Goal: Task Accomplishment & Management: Complete application form

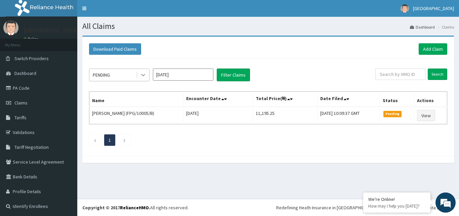
click at [144, 73] on icon at bounding box center [143, 75] width 7 height 7
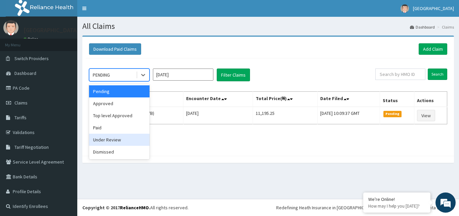
click at [113, 140] on div "Under Review" at bounding box center [119, 140] width 60 height 12
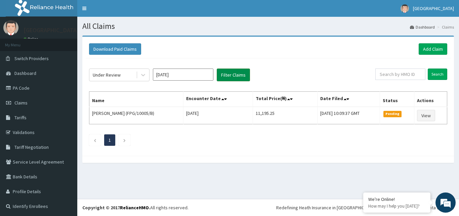
click at [231, 76] on button "Filter Claims" at bounding box center [233, 75] width 33 height 13
click at [230, 76] on button "Filter Claims" at bounding box center [233, 75] width 33 height 13
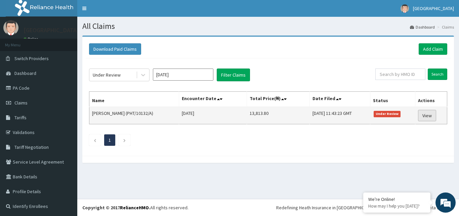
click at [421, 117] on link "View" at bounding box center [427, 115] width 18 height 11
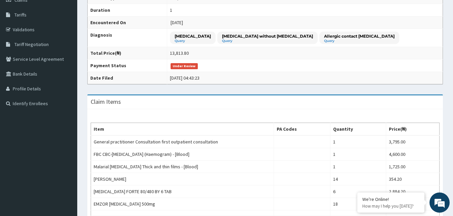
scroll to position [264, 0]
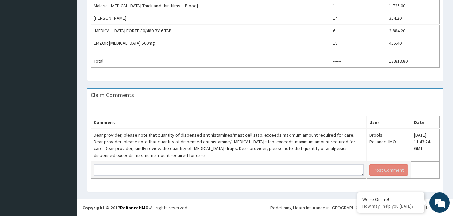
click at [213, 163] on td at bounding box center [229, 170] width 276 height 17
click at [213, 172] on textarea at bounding box center [229, 169] width 270 height 11
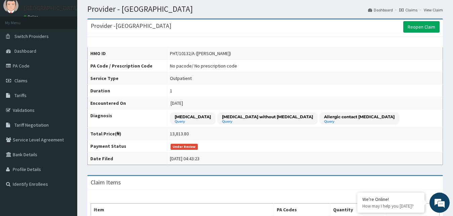
scroll to position [0, 0]
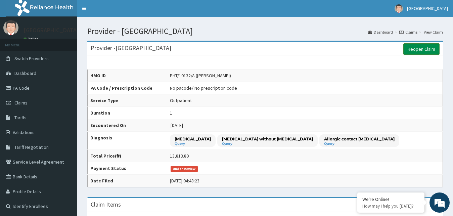
click at [419, 50] on link "Reopen Claim" at bounding box center [421, 48] width 36 height 11
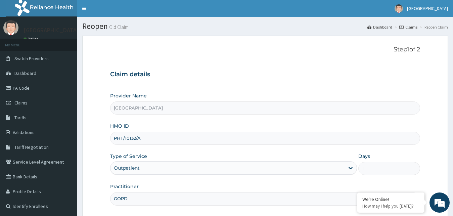
scroll to position [63, 0]
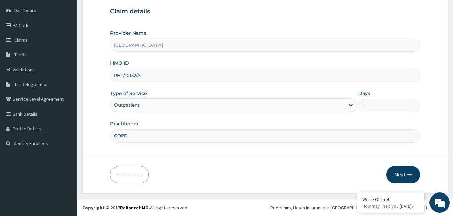
click at [405, 178] on button "Next" at bounding box center [403, 174] width 34 height 17
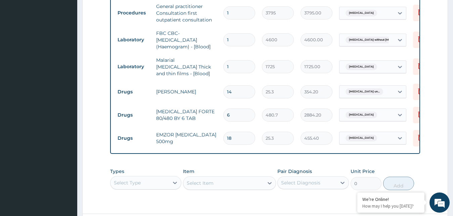
scroll to position [0, 0]
click at [240, 90] on input "14" at bounding box center [239, 91] width 32 height 13
type input "1"
type input "25.30"
type input "0.00"
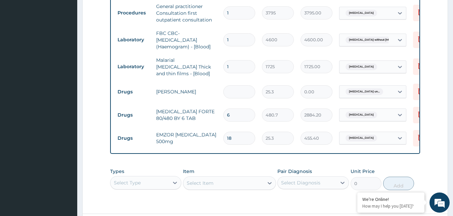
type input "5"
type input "126.50"
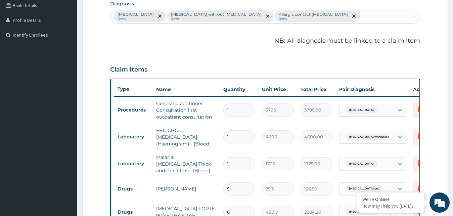
scroll to position [329, 0]
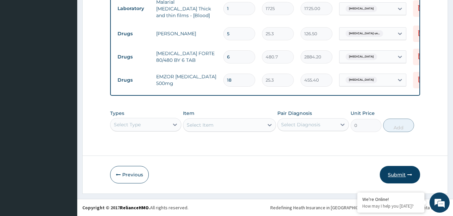
type input "5"
click at [396, 174] on button "Submit" at bounding box center [400, 174] width 40 height 17
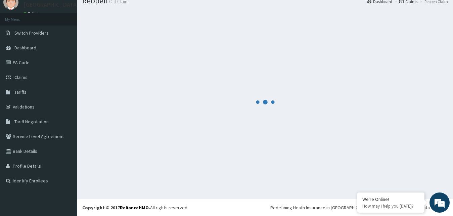
scroll to position [26, 0]
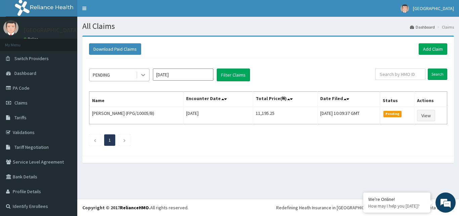
click at [144, 74] on icon at bounding box center [143, 75] width 7 height 7
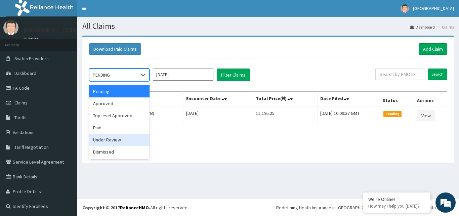
click at [115, 140] on div "Under Review" at bounding box center [119, 140] width 60 height 12
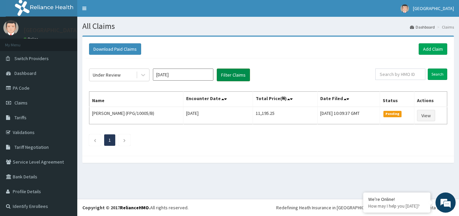
click at [226, 79] on button "Filter Claims" at bounding box center [233, 75] width 33 height 13
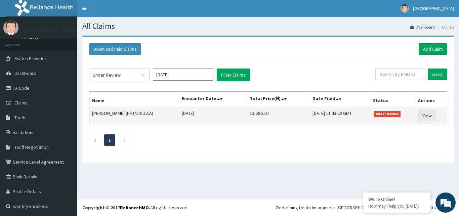
click at [419, 117] on link "View" at bounding box center [427, 115] width 18 height 11
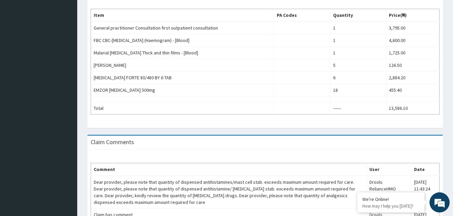
scroll to position [290, 0]
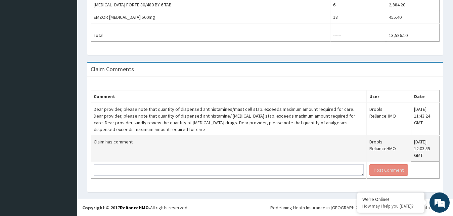
click at [164, 148] on td "Claim has comment" at bounding box center [229, 149] width 276 height 26
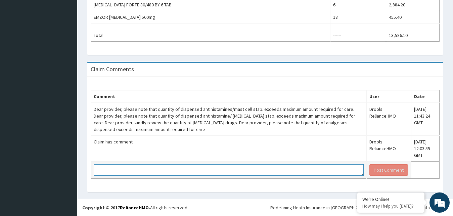
click at [152, 166] on textarea at bounding box center [229, 169] width 270 height 11
type textarea "I"
drag, startPoint x: 150, startPoint y: 169, endPoint x: 153, endPoint y: 182, distance: 13.1
click at [150, 169] on textarea "Quantity of antihistamines have been corrected" at bounding box center [229, 169] width 270 height 11
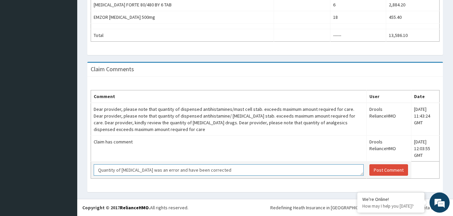
click at [194, 170] on textarea "Quantity of antihistamines was an error and have been corrected" at bounding box center [229, 169] width 270 height 11
click at [227, 178] on td "Quantity of antihistamines was an error and has been corrected" at bounding box center [229, 170] width 276 height 17
click at [227, 170] on textarea "Quantity of antihistamines was an error and has been corrected" at bounding box center [229, 169] width 270 height 11
click at [285, 170] on textarea "Quantity of antihistamines was an error and has been corrected. However, antima…" at bounding box center [229, 169] width 270 height 11
click at [244, 170] on textarea "Quantity of antihistamines was an error and has been corrected. However, antima…" at bounding box center [229, 169] width 270 height 11
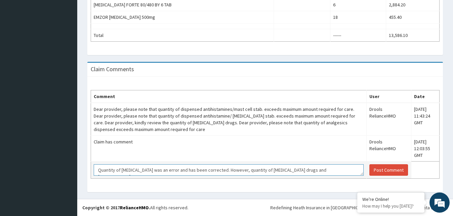
click at [324, 170] on textarea "Quantity of antihistamines was an error and has been corrected. However, quanti…" at bounding box center [229, 169] width 270 height 11
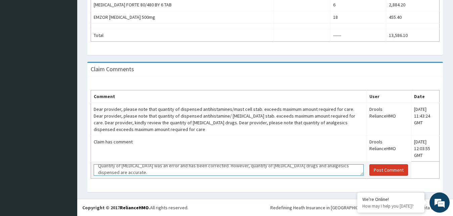
type textarea "Quantity of antihistamines was an error and has been corrected. However, quanti…"
click at [382, 171] on button "Post Comment" at bounding box center [389, 169] width 39 height 11
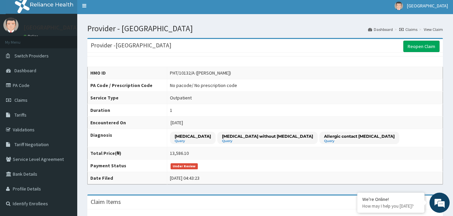
scroll to position [0, 0]
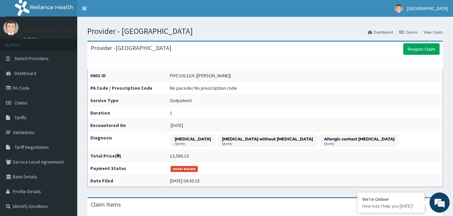
click at [411, 31] on link "Claims" at bounding box center [408, 32] width 18 height 6
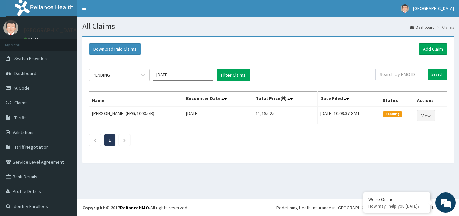
click at [168, 74] on input "Sep 2025" at bounding box center [183, 75] width 60 height 12
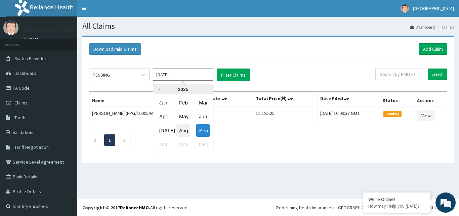
click at [186, 127] on div "Aug" at bounding box center [182, 130] width 13 height 12
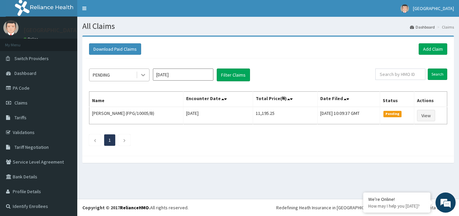
click at [145, 73] on icon at bounding box center [143, 75] width 7 height 7
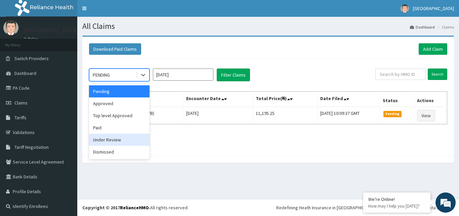
click at [117, 138] on div "Under Review" at bounding box center [119, 140] width 60 height 12
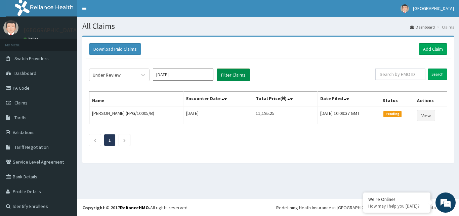
click at [234, 75] on button "Filter Claims" at bounding box center [233, 75] width 33 height 13
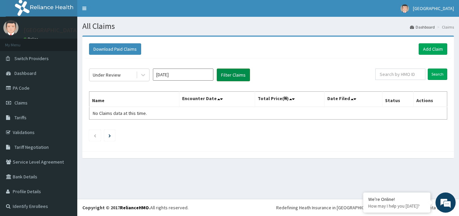
click at [238, 73] on button "Filter Claims" at bounding box center [233, 75] width 33 height 13
click at [177, 75] on input "Jul 2025" at bounding box center [183, 75] width 60 height 12
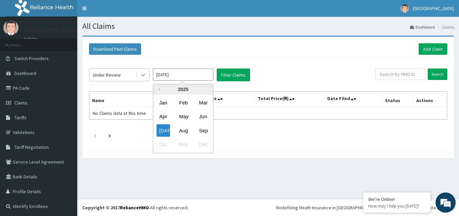
click at [143, 75] on icon at bounding box center [143, 75] width 7 height 7
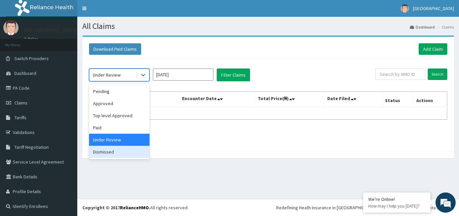
click at [113, 152] on div "Dismissed" at bounding box center [119, 152] width 60 height 12
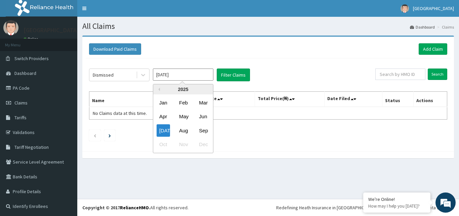
click at [172, 73] on input "Jul 2025" at bounding box center [183, 75] width 60 height 12
click at [184, 133] on div "Aug" at bounding box center [182, 130] width 13 height 12
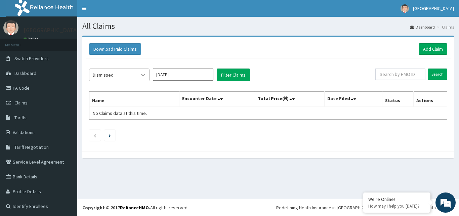
click at [143, 75] on icon at bounding box center [143, 75] width 7 height 7
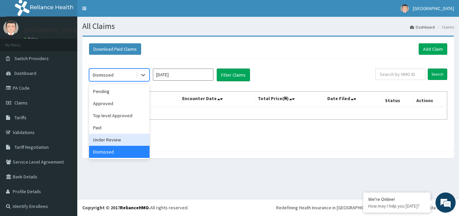
click at [112, 140] on div "Under Review" at bounding box center [119, 140] width 60 height 12
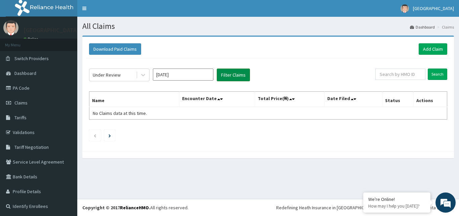
click at [232, 77] on button "Filter Claims" at bounding box center [233, 75] width 33 height 13
click at [176, 76] on input "Jul 2025" at bounding box center [183, 75] width 60 height 12
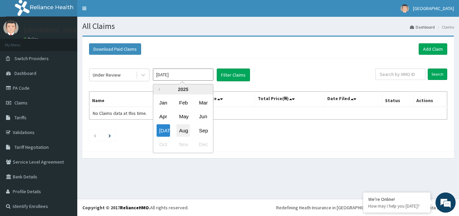
click at [184, 130] on div "Aug" at bounding box center [182, 130] width 13 height 12
click at [181, 76] on input "Jul 2025" at bounding box center [183, 75] width 60 height 12
click at [185, 132] on div "Aug" at bounding box center [182, 130] width 13 height 12
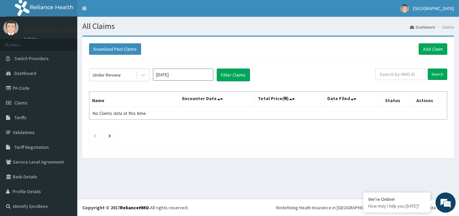
click at [185, 132] on ul at bounding box center [268, 135] width 358 height 11
click at [193, 73] on input "Jul 2025" at bounding box center [183, 75] width 60 height 12
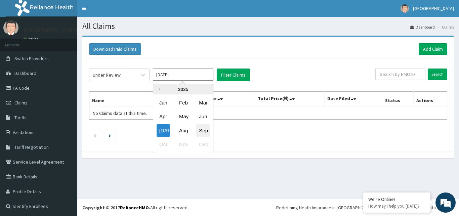
click at [198, 129] on div "Sep" at bounding box center [202, 130] width 13 height 12
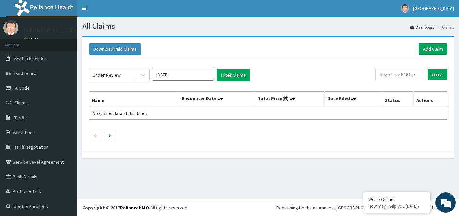
type input "Aug 2025"
click at [178, 70] on input "Aug 2025" at bounding box center [183, 75] width 60 height 12
click at [224, 73] on button "Filter Claims" at bounding box center [233, 75] width 33 height 13
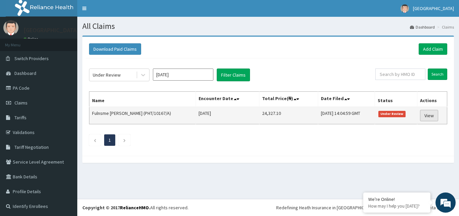
click at [424, 118] on link "View" at bounding box center [429, 115] width 18 height 11
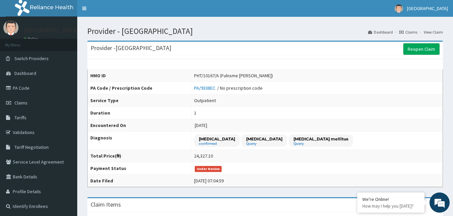
click at [414, 32] on link "Claims" at bounding box center [408, 32] width 18 height 6
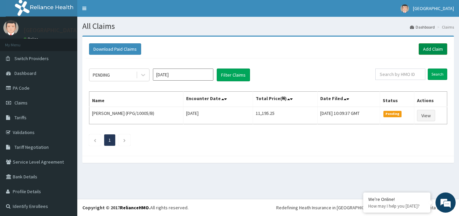
click at [425, 47] on link "Add Claim" at bounding box center [433, 48] width 29 height 11
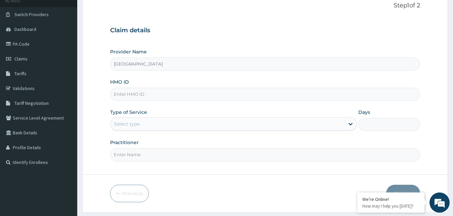
scroll to position [63, 0]
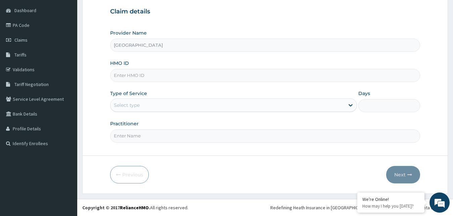
click at [168, 77] on input "HMO ID" at bounding box center [265, 75] width 310 height 13
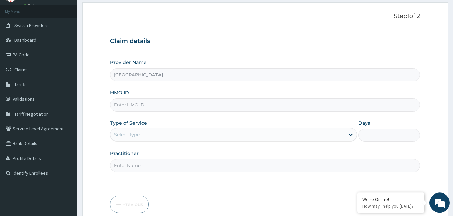
scroll to position [29, 0]
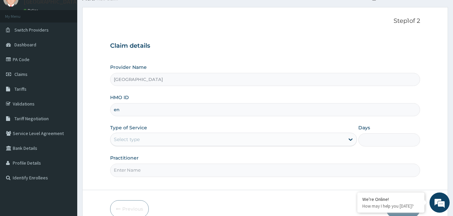
type input "e"
type input "ENP/11619/B"
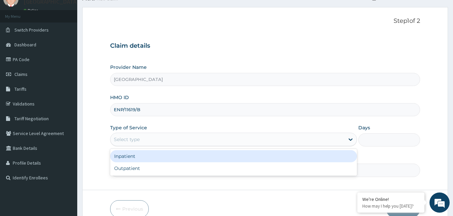
click at [145, 138] on div "Select type" at bounding box center [228, 139] width 234 height 11
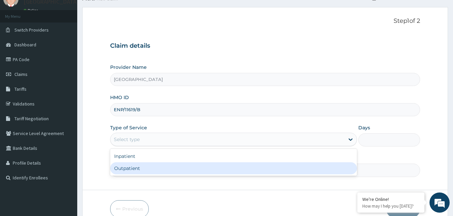
click at [141, 170] on div "Outpatient" at bounding box center [233, 168] width 247 height 12
type input "1"
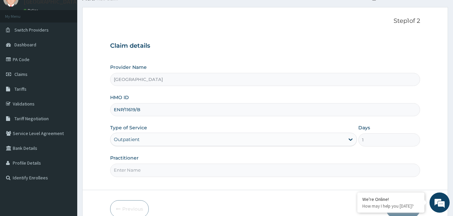
click at [147, 168] on input "Practitioner" at bounding box center [265, 170] width 310 height 13
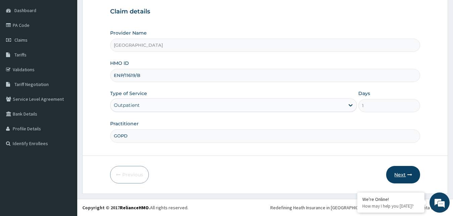
type input "GOPD"
click at [405, 176] on button "Next" at bounding box center [403, 174] width 34 height 17
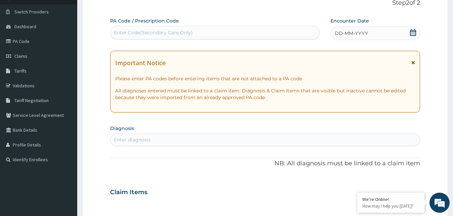
scroll to position [36, 0]
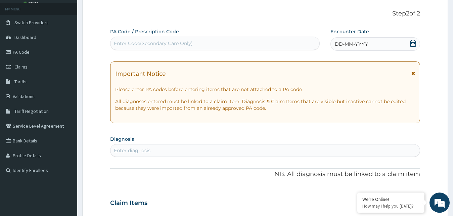
click at [416, 42] on icon at bounding box center [413, 43] width 7 height 7
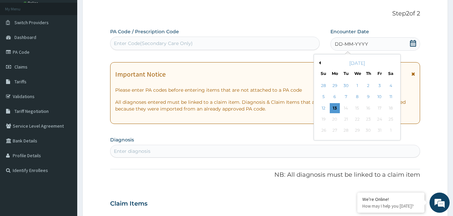
click at [204, 41] on div "Enter Code(Secondary Care Only)" at bounding box center [215, 43] width 209 height 11
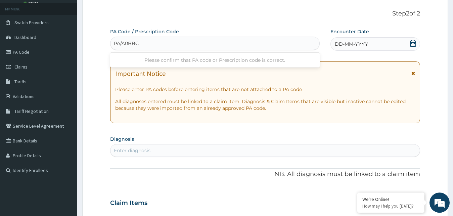
type input "PA/A0BBC8"
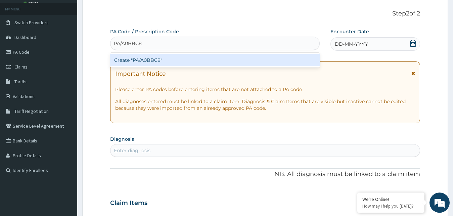
click at [172, 62] on div "Create "PA/A0BBC8"" at bounding box center [215, 60] width 210 height 12
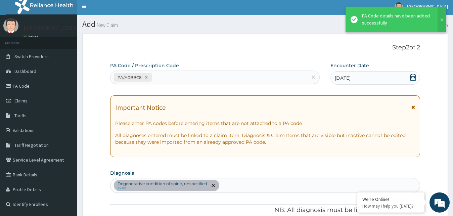
scroll to position [173, 0]
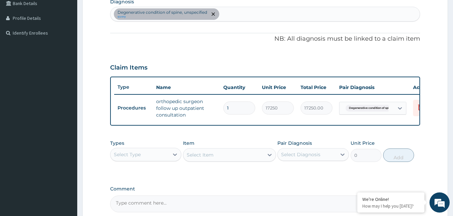
click at [144, 160] on div "Select Type" at bounding box center [140, 154] width 59 height 11
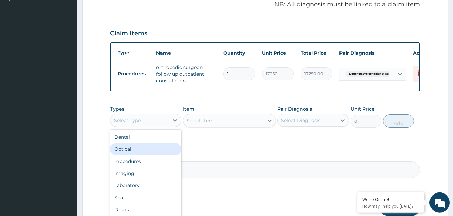
scroll to position [242, 0]
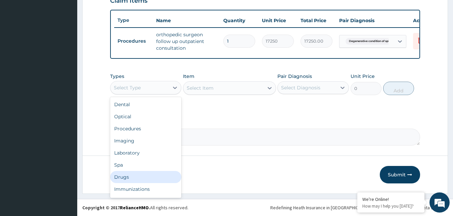
click at [139, 182] on div "Drugs" at bounding box center [146, 177] width 72 height 12
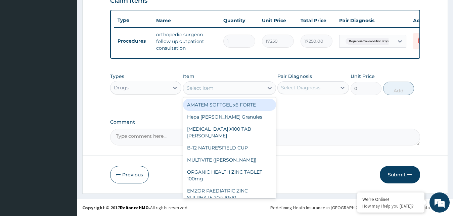
click at [200, 91] on div "Select Item" at bounding box center [200, 88] width 27 height 7
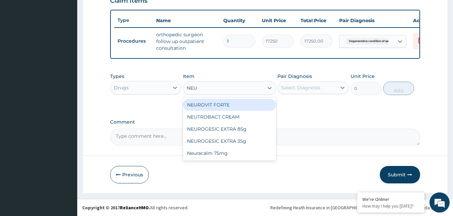
type input "NEUR"
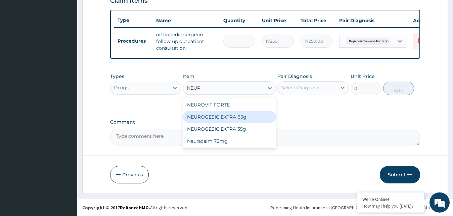
click at [233, 123] on div "NEUROGESIC EXTRA 85g" at bounding box center [229, 117] width 93 height 12
type input "2909.5"
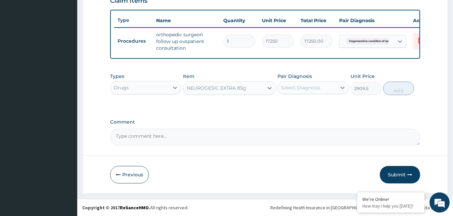
click at [319, 91] on div "Select Diagnosis" at bounding box center [300, 87] width 39 height 7
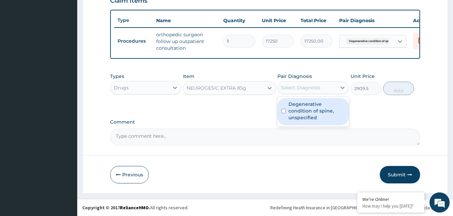
click at [317, 116] on label "Degenerative condition of spine, unspecified" at bounding box center [317, 111] width 56 height 20
checkbox input "true"
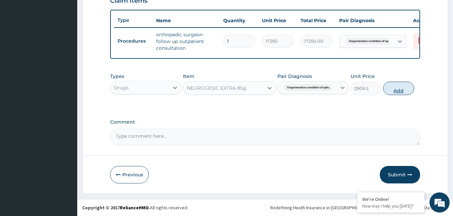
click at [404, 91] on button "Add" at bounding box center [398, 88] width 31 height 13
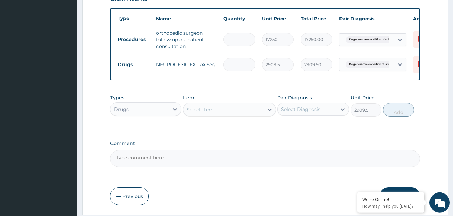
type input "0"
click at [217, 114] on div "Select Item" at bounding box center [223, 109] width 80 height 11
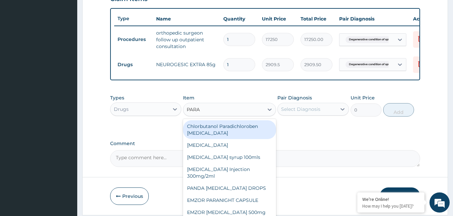
type input "PARAC"
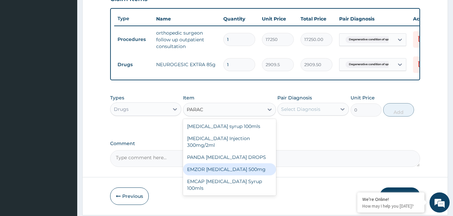
click at [243, 175] on div "EMZOR [MEDICAL_DATA] 500mg" at bounding box center [229, 169] width 93 height 12
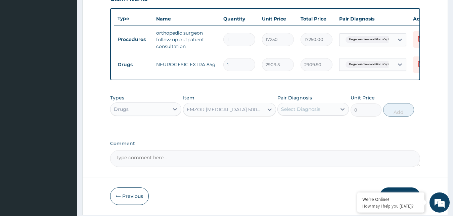
type input "25.3"
click at [306, 113] on div "Select Diagnosis" at bounding box center [300, 109] width 39 height 7
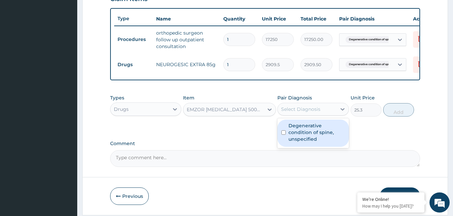
click at [303, 142] on label "Degenerative condition of spine, unspecified" at bounding box center [317, 132] width 56 height 20
checkbox input "true"
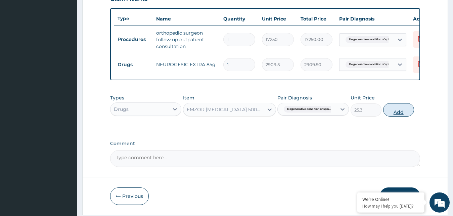
click at [386, 117] on button "Add" at bounding box center [398, 109] width 31 height 13
type input "0"
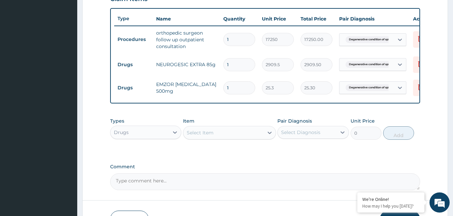
type input "0.00"
type input "18"
type input "455.40"
type input "18"
click at [224, 137] on div "Select Item" at bounding box center [223, 132] width 80 height 11
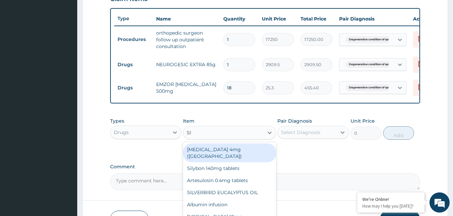
type input "SIR"
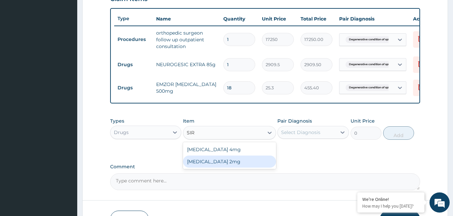
click at [224, 168] on div "[MEDICAL_DATA] 2mg" at bounding box center [229, 162] width 93 height 12
type input "189.75"
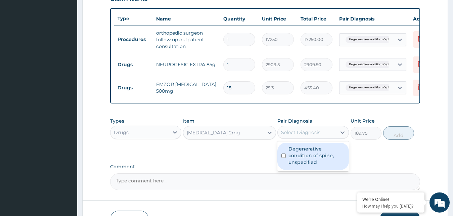
click at [305, 136] on div "Select Diagnosis" at bounding box center [300, 132] width 39 height 7
click at [304, 157] on label "Degenerative condition of spine, unspecified" at bounding box center [317, 155] width 56 height 20
checkbox input "true"
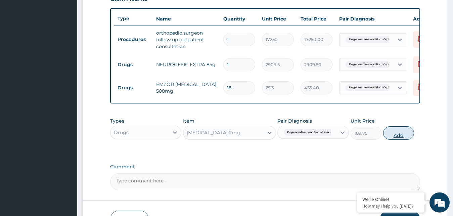
click at [401, 138] on button "Add" at bounding box center [398, 132] width 31 height 13
type input "0"
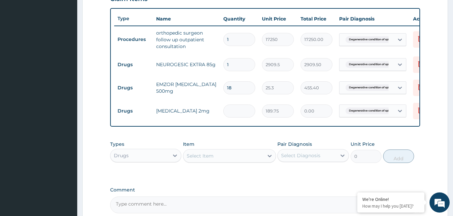
type input "0.00"
type input "2"
type input "379.50"
type input "28"
type input "5313.00"
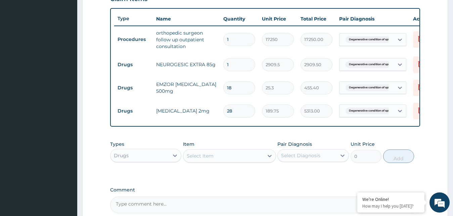
scroll to position [310, 0]
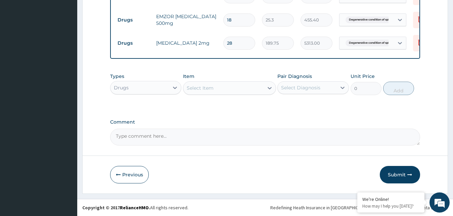
type input "28"
click at [222, 91] on div "Select Item" at bounding box center [223, 88] width 80 height 11
type input "CELEB"
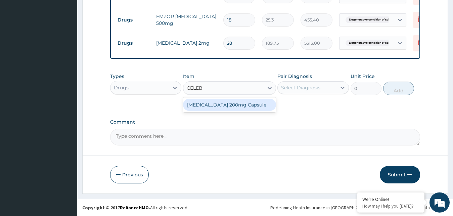
click at [210, 105] on div "[MEDICAL_DATA] 200mg Capsule" at bounding box center [229, 105] width 93 height 12
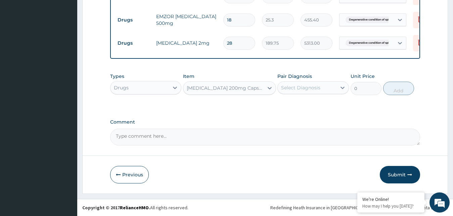
type input "430.1"
click at [216, 109] on div "Types Drugs Item option Celebrex 200mg Capsule, selected. Select is focused ,ty…" at bounding box center [265, 89] width 310 height 39
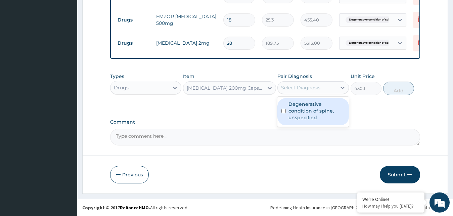
click at [326, 93] on div "Select Diagnosis" at bounding box center [307, 87] width 59 height 11
click at [304, 121] on label "Degenerative condition of spine, unspecified" at bounding box center [317, 111] width 56 height 20
checkbox input "true"
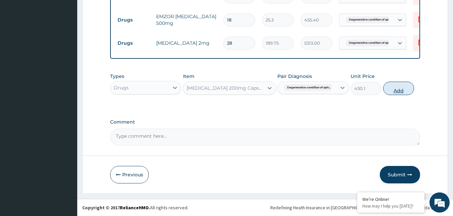
click at [394, 93] on button "Add" at bounding box center [398, 88] width 31 height 13
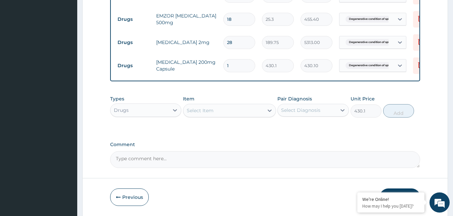
type input "0"
type input "0.00"
type input "2"
type input "860.20"
type input "28"
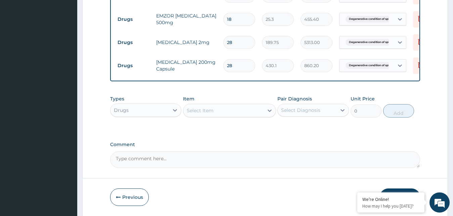
type input "12042.80"
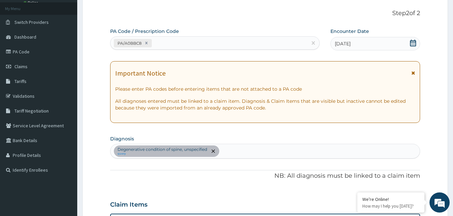
scroll to position [71, 0]
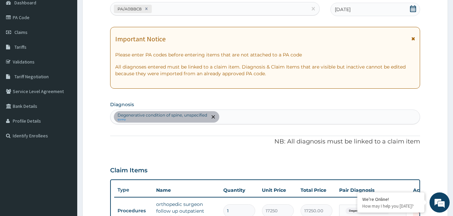
type input "28"
click at [229, 116] on div "Degenerative condition of spine, unspecified query" at bounding box center [266, 117] width 310 height 14
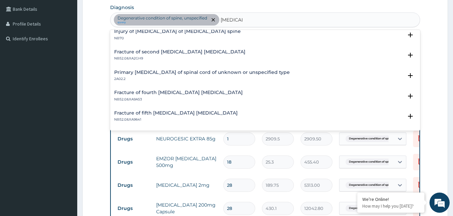
scroll to position [617, 0]
type input "LUMBAR"
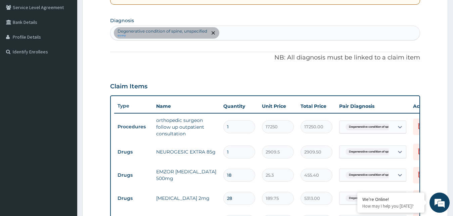
scroll to position [133, 0]
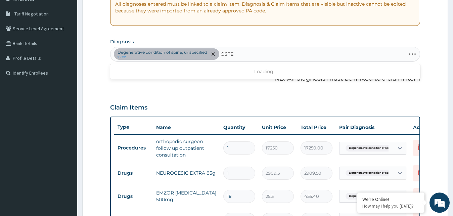
type input "OSTEO"
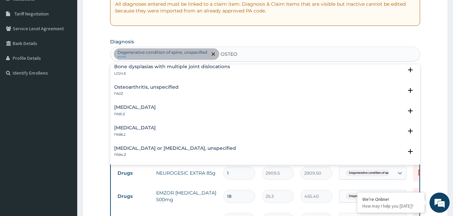
scroll to position [127, 0]
click at [160, 86] on h4 "Osteoarthritis, unspecified" at bounding box center [146, 86] width 64 height 5
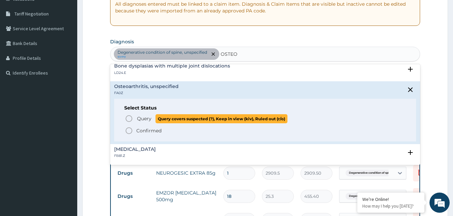
click at [146, 118] on span "Query" at bounding box center [144, 118] width 14 height 7
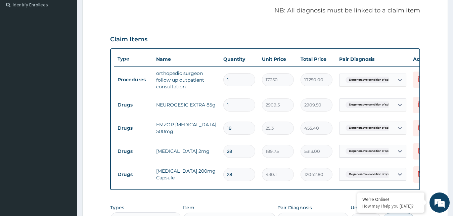
scroll to position [270, 0]
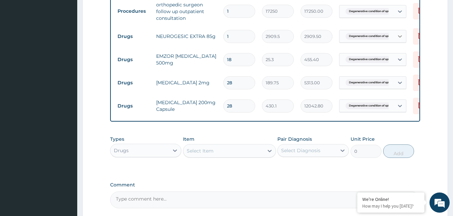
click at [397, 36] on icon at bounding box center [400, 36] width 7 height 7
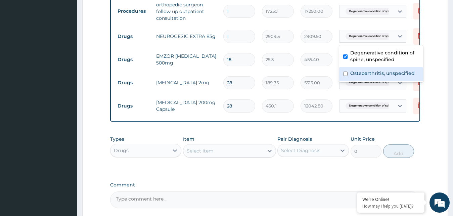
click at [359, 75] on label "Osteoarthritis, unspecified" at bounding box center [382, 73] width 64 height 7
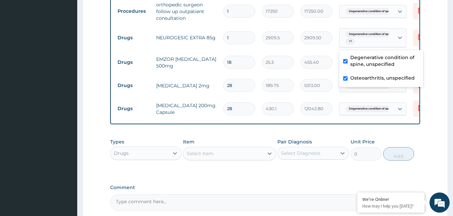
checkbox input "true"
click at [347, 61] on input "checkbox" at bounding box center [345, 61] width 4 height 4
checkbox input "false"
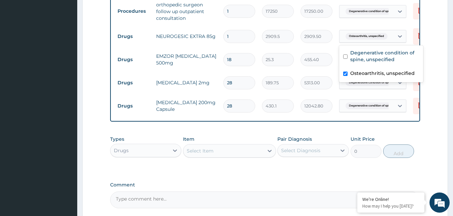
click at [366, 105] on span "Degenerative condition of spin..." at bounding box center [371, 105] width 50 height 7
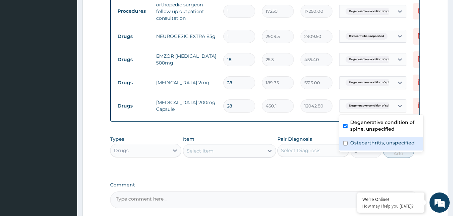
click at [358, 142] on label "Osteoarthritis, unspecified" at bounding box center [382, 142] width 64 height 7
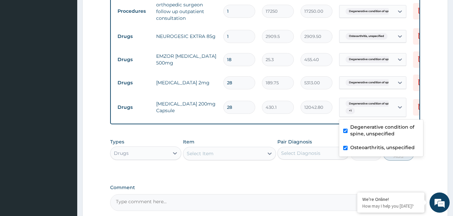
checkbox input "true"
click at [344, 130] on input "checkbox" at bounding box center [345, 131] width 4 height 4
checkbox input "false"
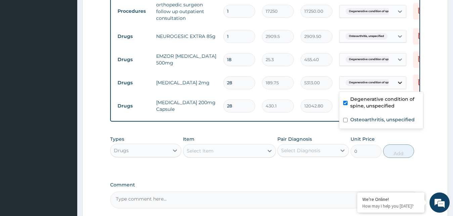
click at [399, 82] on icon at bounding box center [400, 83] width 4 height 2
drag, startPoint x: 346, startPoint y: 119, endPoint x: 362, endPoint y: 119, distance: 15.8
click at [346, 119] on input "checkbox" at bounding box center [345, 120] width 4 height 4
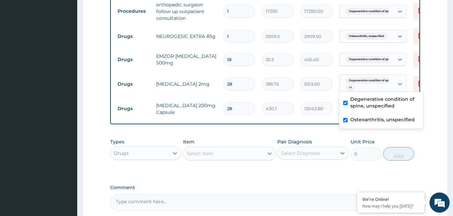
click at [363, 118] on label "Osteoarthritis, unspecified" at bounding box center [382, 119] width 64 height 7
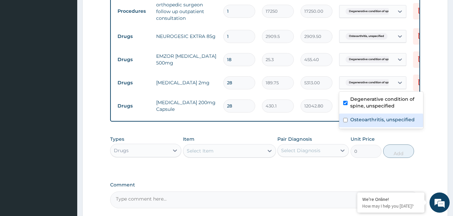
click at [353, 121] on label "Osteoarthritis, unspecified" at bounding box center [382, 119] width 64 height 7
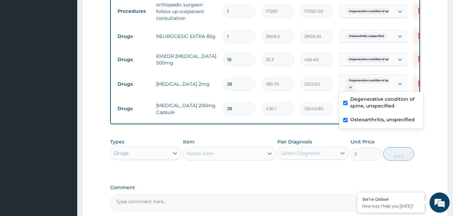
checkbox input "true"
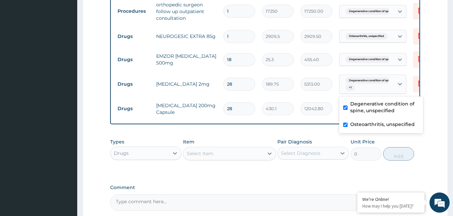
click at [345, 107] on input "checkbox" at bounding box center [345, 107] width 4 height 4
checkbox input "false"
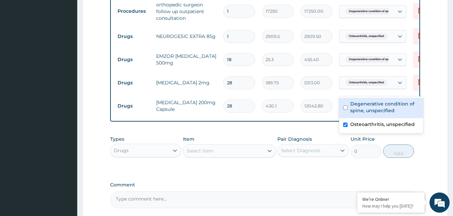
click at [319, 130] on div "PA Code / Prescription Code PA/A0BBC8 Encounter Date 13-10-2025 Important Notic…" at bounding box center [265, 1] width 310 height 414
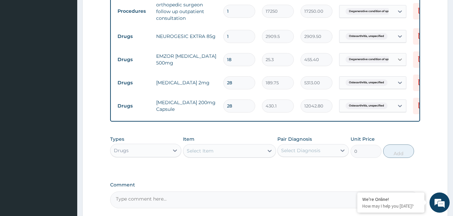
click at [401, 59] on icon at bounding box center [400, 59] width 4 height 2
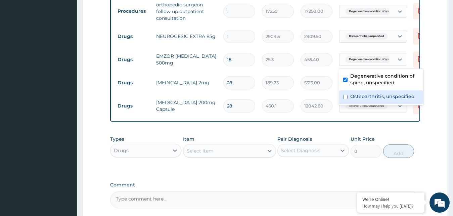
click at [391, 99] on label "Osteoarthritis, unspecified" at bounding box center [382, 96] width 64 height 7
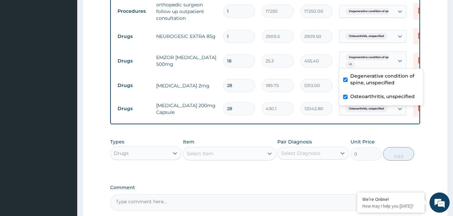
checkbox input "true"
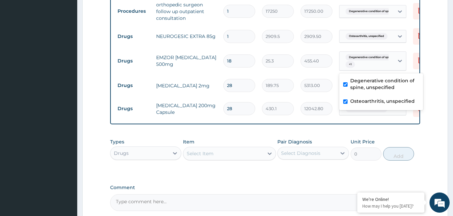
click at [353, 81] on label "Degenerative condition of spine, unspecified" at bounding box center [384, 83] width 69 height 13
checkbox input "false"
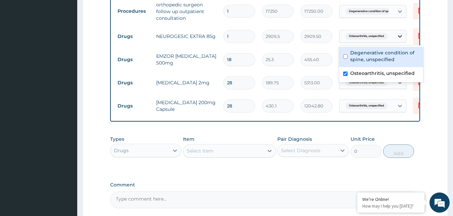
click at [398, 36] on icon at bounding box center [400, 36] width 7 height 7
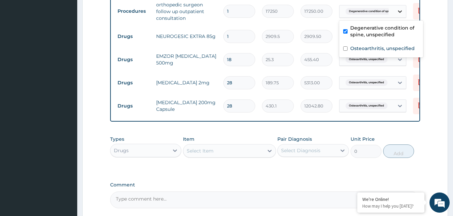
click at [401, 10] on icon at bounding box center [400, 11] width 7 height 7
click at [363, 51] on label "Osteoarthritis, unspecified" at bounding box center [382, 48] width 64 height 7
checkbox input "true"
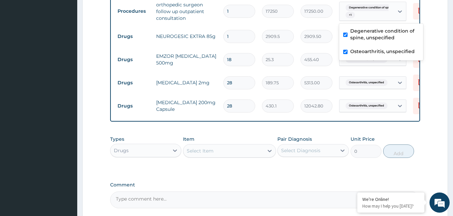
click at [344, 33] on input "checkbox" at bounding box center [345, 35] width 4 height 4
click at [346, 34] on input "checkbox" at bounding box center [345, 35] width 4 height 4
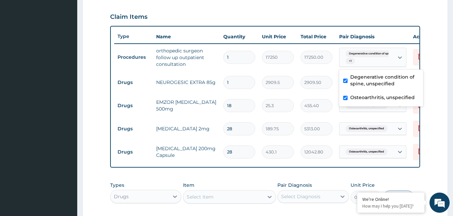
scroll to position [213, 0]
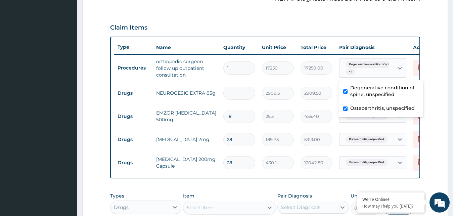
click at [346, 91] on input "checkbox" at bounding box center [345, 91] width 4 height 4
checkbox input "true"
click at [428, 61] on form "Step 2 of 2 PA Code / Prescription Code PA/A0BBC8 Encounter Date 13-10-2025 Imp…" at bounding box center [265, 67] width 366 height 491
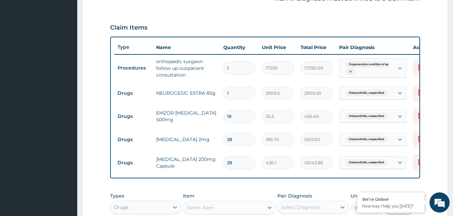
click at [400, 68] on icon at bounding box center [400, 68] width 7 height 7
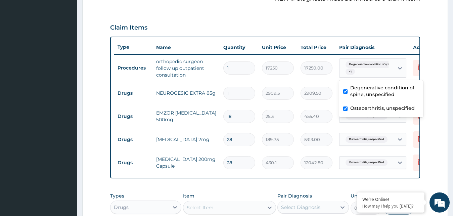
click at [345, 90] on input "checkbox" at bounding box center [345, 91] width 4 height 4
checkbox input "true"
click at [346, 108] on input "checkbox" at bounding box center [345, 108] width 4 height 4
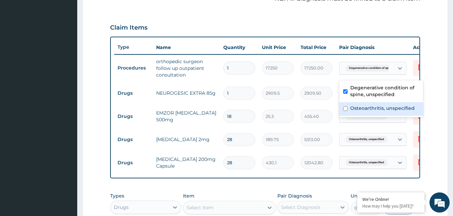
click at [345, 108] on input "checkbox" at bounding box center [345, 108] width 4 height 4
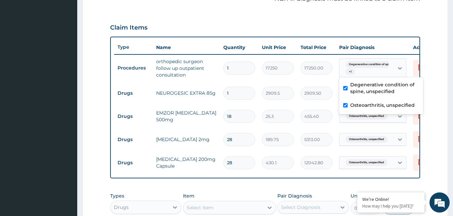
click at [345, 108] on div "Osteoarthritis, unspecified" at bounding box center [381, 106] width 84 height 14
checkbox input "false"
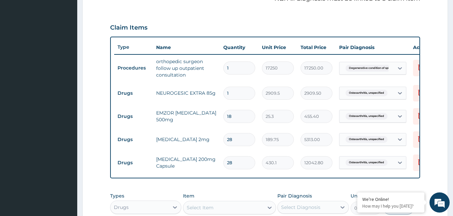
click at [425, 24] on form "Step 2 of 2 PA Code / Prescription Code PA/A0BBC8 Encounter Date 13-10-2025 Imp…" at bounding box center [265, 67] width 366 height 491
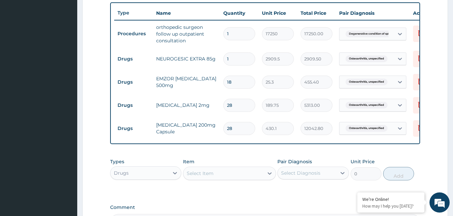
scroll to position [339, 0]
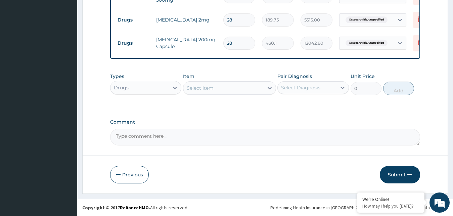
drag, startPoint x: 392, startPoint y: 176, endPoint x: 316, endPoint y: 84, distance: 118.8
click at [391, 177] on button "Submit" at bounding box center [400, 174] width 40 height 17
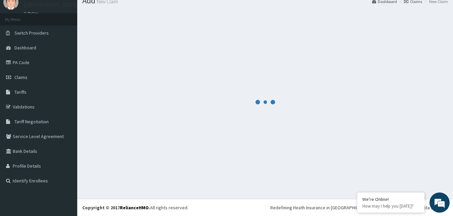
scroll to position [26, 0]
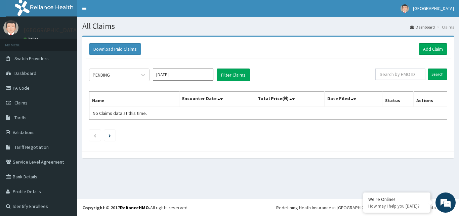
click at [150, 74] on div "PENDING Sep 2025 Filter Claims" at bounding box center [232, 75] width 286 height 13
click at [136, 78] on div "PENDING" at bounding box center [112, 75] width 47 height 11
click at [143, 75] on icon at bounding box center [143, 75] width 7 height 7
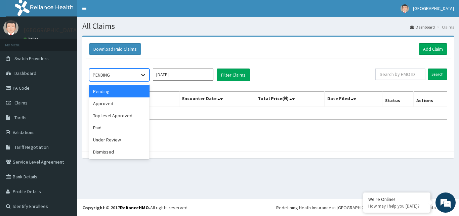
click at [142, 71] on div at bounding box center [143, 75] width 12 height 12
click at [97, 127] on div "Paid" at bounding box center [119, 128] width 60 height 12
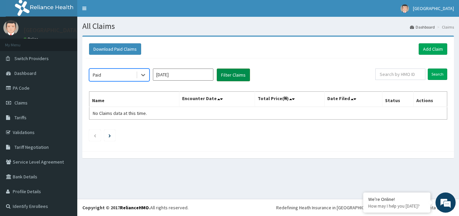
click at [243, 73] on button "Filter Claims" at bounding box center [233, 75] width 33 height 13
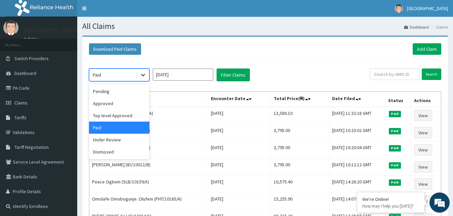
click at [143, 75] on icon at bounding box center [143, 75] width 7 height 7
click at [106, 114] on div "Top level Approved" at bounding box center [119, 116] width 60 height 12
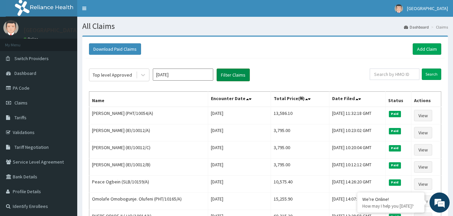
click at [238, 74] on button "Filter Claims" at bounding box center [233, 75] width 33 height 13
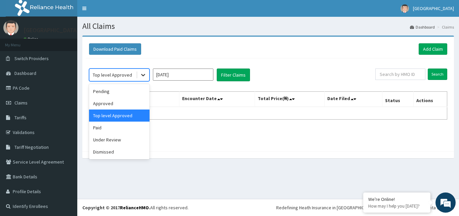
click at [137, 75] on div at bounding box center [143, 75] width 12 height 12
drag, startPoint x: 119, startPoint y: 105, endPoint x: 133, endPoint y: 91, distance: 20.7
click at [119, 105] on div "Approved" at bounding box center [119, 103] width 60 height 12
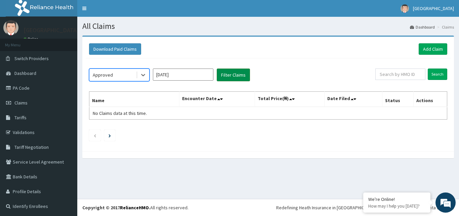
click at [224, 74] on button "Filter Claims" at bounding box center [233, 75] width 33 height 13
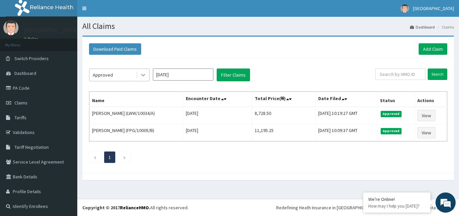
click at [146, 74] on icon at bounding box center [143, 75] width 7 height 7
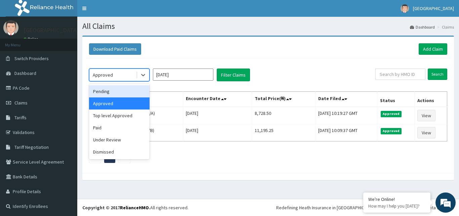
click at [186, 162] on ul "1" at bounding box center [268, 157] width 358 height 11
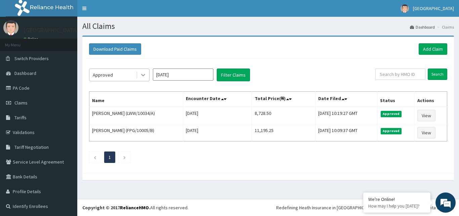
click at [143, 73] on icon at bounding box center [143, 75] width 7 height 7
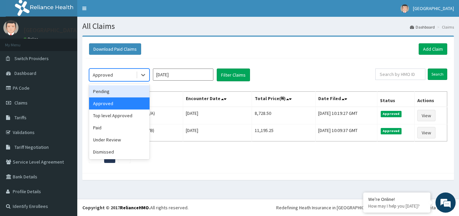
click at [114, 88] on div "Pending" at bounding box center [119, 91] width 60 height 12
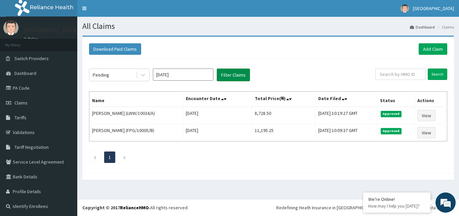
click at [229, 74] on button "Filter Claims" at bounding box center [233, 75] width 33 height 13
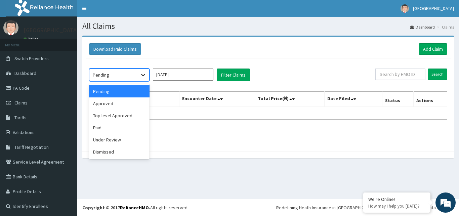
click at [138, 76] on div at bounding box center [143, 75] width 12 height 12
click at [109, 139] on div "Under Review" at bounding box center [119, 140] width 60 height 12
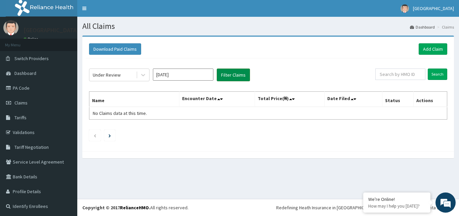
click at [229, 74] on button "Filter Claims" at bounding box center [233, 75] width 33 height 13
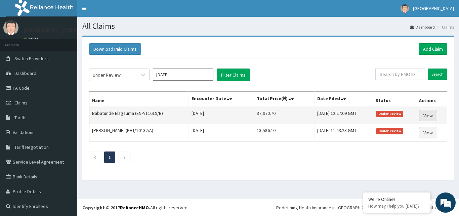
click at [424, 116] on link "View" at bounding box center [428, 115] width 18 height 11
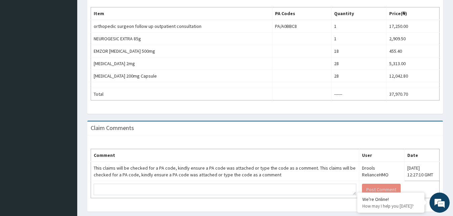
scroll to position [204, 0]
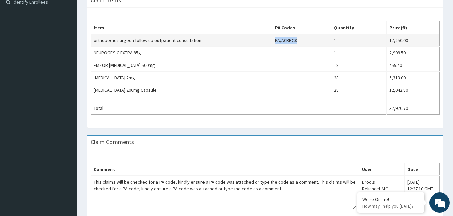
drag, startPoint x: 298, startPoint y: 40, endPoint x: 275, endPoint y: 42, distance: 22.9
click at [275, 42] on td "PA/A0BBC8" at bounding box center [301, 40] width 59 height 13
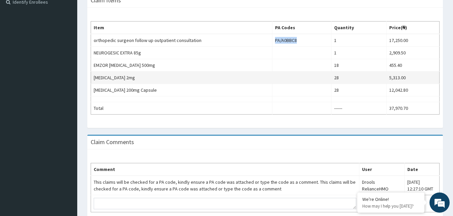
copy td "PA/A0BBC8"
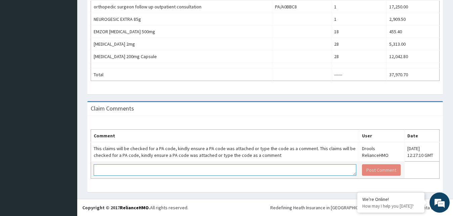
click at [171, 169] on textarea at bounding box center [225, 169] width 263 height 11
paste textarea "PA/A0BBC8"
type textarea "PA/A0BBC8"
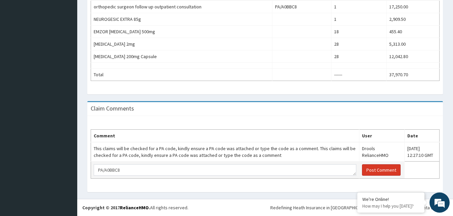
click at [376, 171] on button "Post Comment" at bounding box center [381, 169] width 39 height 11
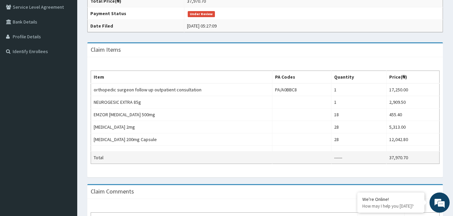
scroll to position [0, 0]
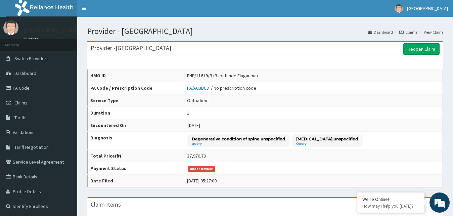
click at [407, 32] on link "Claims" at bounding box center [408, 32] width 18 height 6
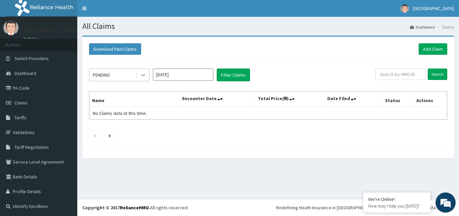
click at [147, 74] on div at bounding box center [143, 75] width 12 height 12
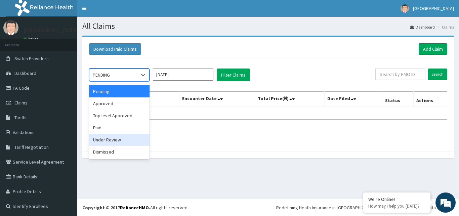
click at [109, 139] on div "Under Review" at bounding box center [119, 140] width 60 height 12
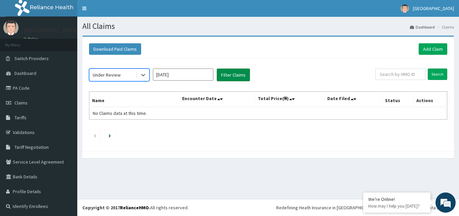
click at [233, 75] on button "Filter Claims" at bounding box center [233, 75] width 33 height 13
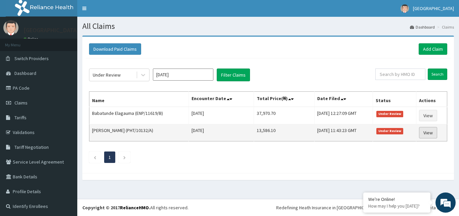
click at [420, 133] on link "View" at bounding box center [428, 132] width 18 height 11
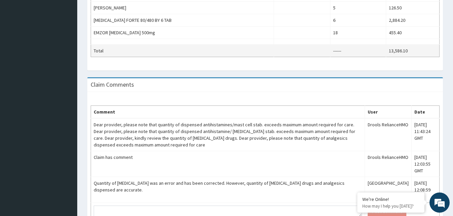
scroll to position [316, 0]
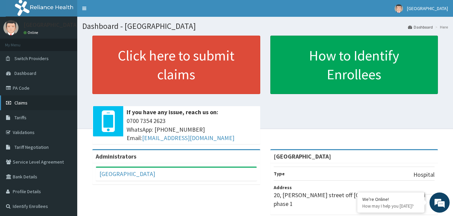
click at [32, 101] on link "Claims" at bounding box center [38, 102] width 77 height 15
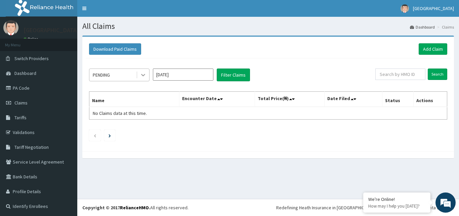
click at [144, 78] on icon at bounding box center [143, 75] width 7 height 7
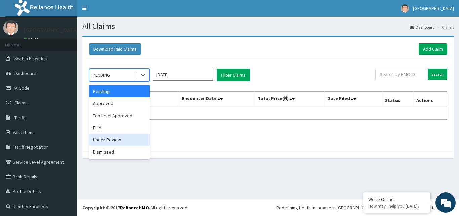
click at [113, 141] on div "Under Review" at bounding box center [119, 140] width 60 height 12
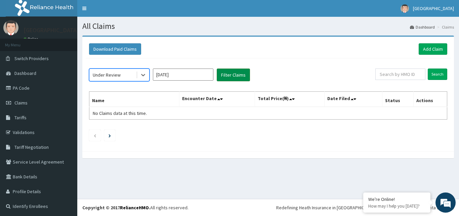
click at [239, 74] on button "Filter Claims" at bounding box center [233, 75] width 33 height 13
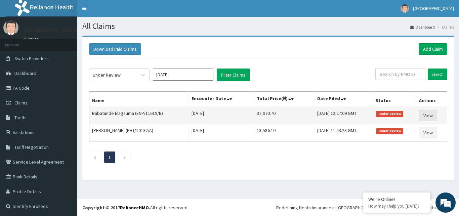
click at [424, 116] on link "View" at bounding box center [428, 115] width 18 height 11
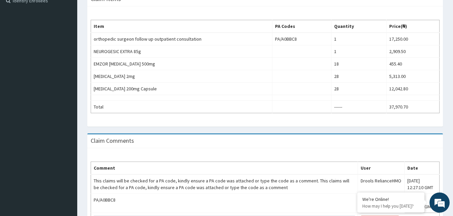
scroll to position [258, 0]
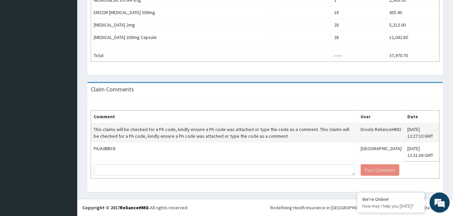
click at [293, 131] on td "This claims will be checked for a PA code, kindly ensure a PA code was attached…" at bounding box center [224, 132] width 267 height 19
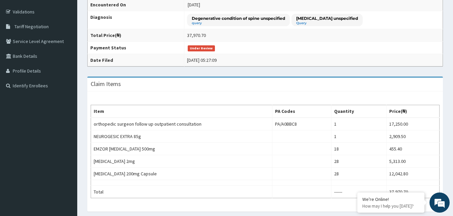
scroll to position [0, 0]
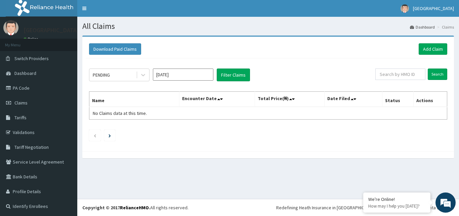
click at [183, 76] on input "[DATE]" at bounding box center [183, 75] width 60 height 12
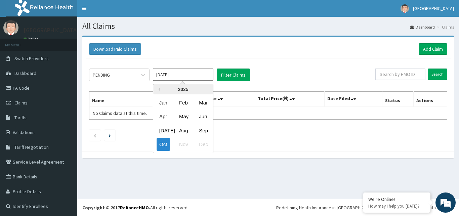
click at [143, 73] on icon at bounding box center [143, 75] width 7 height 7
click at [173, 55] on div "Download Paid Claims Add Claim" at bounding box center [268, 49] width 365 height 18
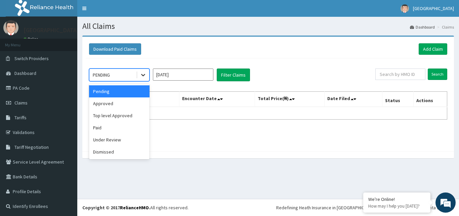
click at [143, 72] on div at bounding box center [143, 75] width 12 height 12
click at [114, 104] on div "Approved" at bounding box center [119, 103] width 60 height 12
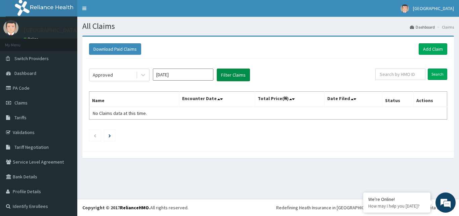
click at [233, 75] on button "Filter Claims" at bounding box center [233, 75] width 33 height 13
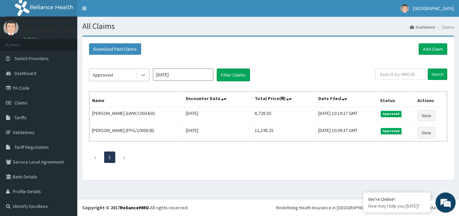
click at [143, 74] on icon at bounding box center [143, 75] width 7 height 7
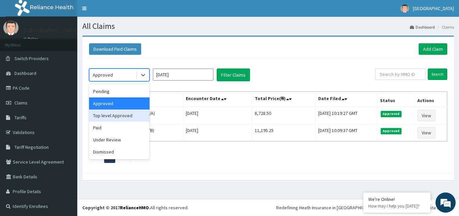
click at [123, 116] on div "Top level Approved" at bounding box center [119, 116] width 60 height 12
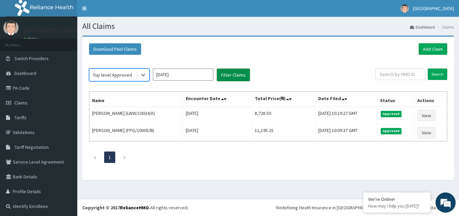
click at [230, 72] on button "Filter Claims" at bounding box center [233, 75] width 33 height 13
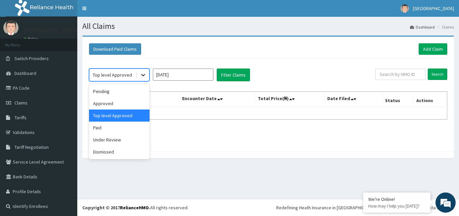
click at [145, 73] on icon at bounding box center [143, 75] width 7 height 7
click at [116, 128] on div "Paid" at bounding box center [119, 128] width 60 height 12
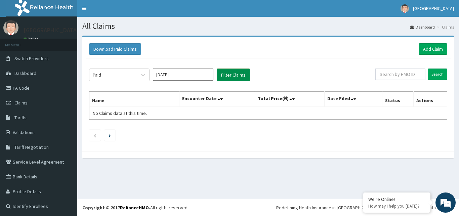
click at [235, 74] on button "Filter Claims" at bounding box center [233, 75] width 33 height 13
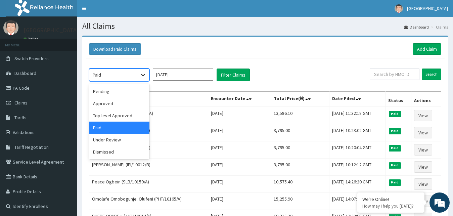
click at [142, 75] on icon at bounding box center [143, 75] width 7 height 7
click at [114, 139] on div "Under Review" at bounding box center [119, 140] width 60 height 12
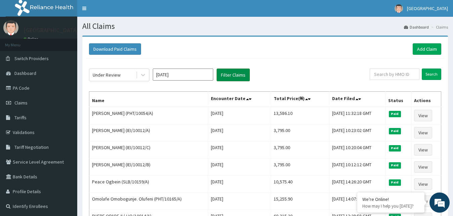
click at [230, 74] on button "Filter Claims" at bounding box center [233, 75] width 33 height 13
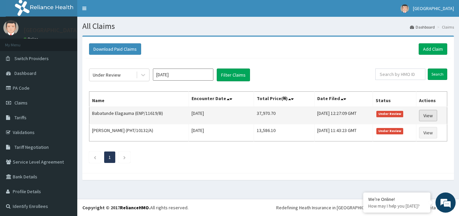
click at [422, 116] on link "View" at bounding box center [428, 115] width 18 height 11
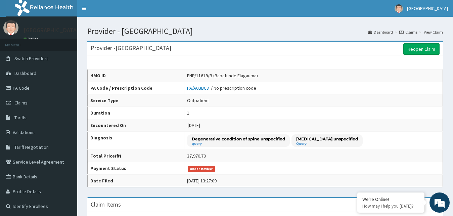
click at [411, 32] on link "Claims" at bounding box center [408, 32] width 18 height 6
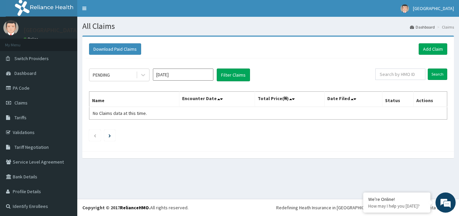
click at [147, 74] on div at bounding box center [143, 75] width 12 height 12
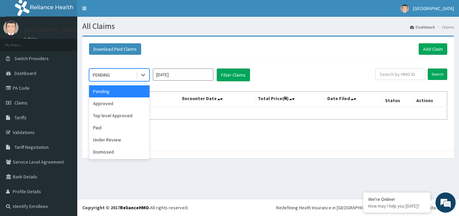
click at [185, 72] on input "Oct 2025" at bounding box center [183, 75] width 60 height 12
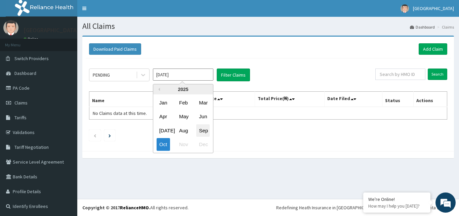
click at [204, 129] on div "Sep" at bounding box center [202, 130] width 13 height 12
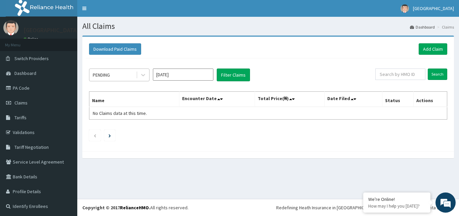
click at [126, 75] on div "PENDING" at bounding box center [112, 75] width 47 height 11
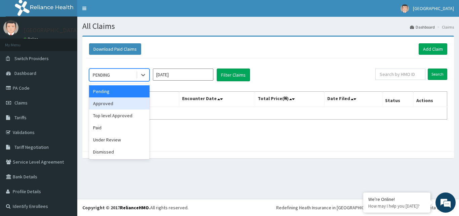
click at [116, 99] on div "Approved" at bounding box center [119, 103] width 60 height 12
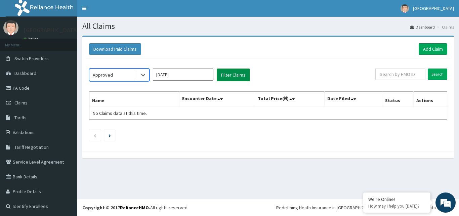
click at [232, 74] on button "Filter Claims" at bounding box center [233, 75] width 33 height 13
click at [232, 73] on button "Filter Claims" at bounding box center [233, 75] width 33 height 13
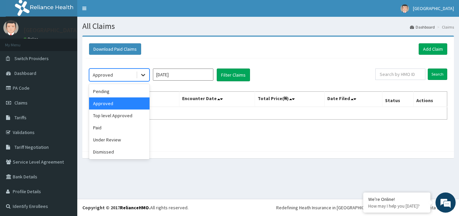
click at [142, 73] on icon at bounding box center [143, 75] width 7 height 7
click at [116, 126] on div "Paid" at bounding box center [119, 128] width 60 height 12
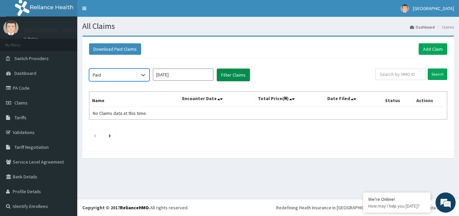
click at [228, 77] on button "Filter Claims" at bounding box center [233, 75] width 33 height 13
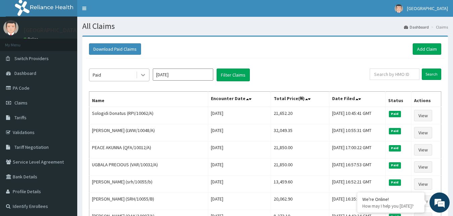
click at [149, 75] on div at bounding box center [143, 75] width 12 height 12
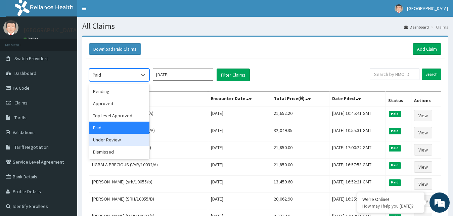
click at [127, 142] on div "Under Review" at bounding box center [119, 140] width 60 height 12
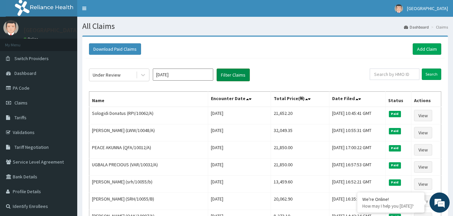
click at [225, 76] on button "Filter Claims" at bounding box center [233, 75] width 33 height 13
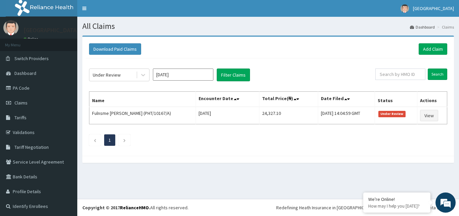
click at [179, 73] on input "Sep 2025" at bounding box center [183, 75] width 60 height 12
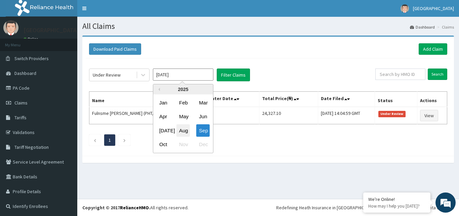
click at [186, 127] on div "Aug" at bounding box center [182, 130] width 13 height 12
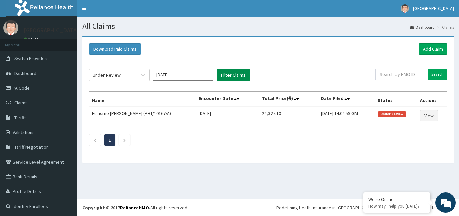
click at [227, 75] on button "Filter Claims" at bounding box center [233, 75] width 33 height 13
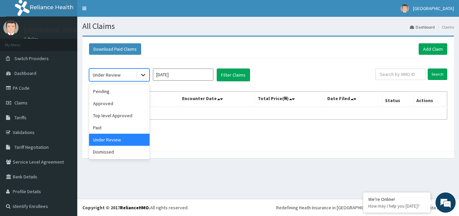
click at [141, 72] on icon at bounding box center [143, 75] width 7 height 7
click at [111, 152] on div "Dismissed" at bounding box center [119, 152] width 60 height 12
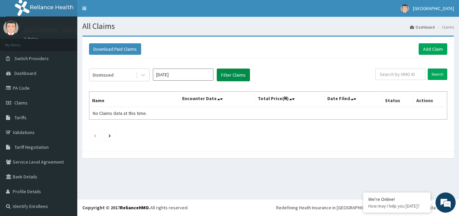
click at [235, 74] on button "Filter Claims" at bounding box center [233, 75] width 33 height 13
click at [249, 72] on button "Filter Claims" at bounding box center [233, 75] width 33 height 13
click at [244, 73] on button "Filter Claims" at bounding box center [233, 75] width 33 height 13
click at [143, 75] on icon at bounding box center [143, 75] width 7 height 7
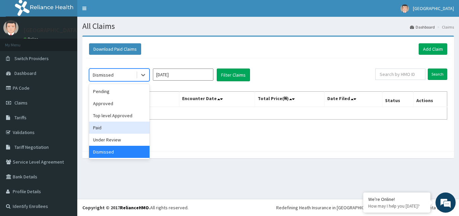
click at [115, 126] on div "Paid" at bounding box center [119, 128] width 60 height 12
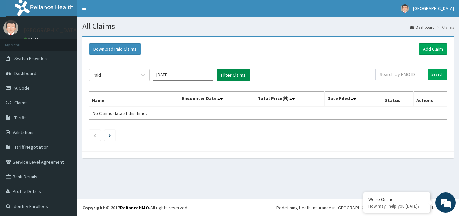
click at [240, 76] on button "Filter Claims" at bounding box center [233, 75] width 33 height 13
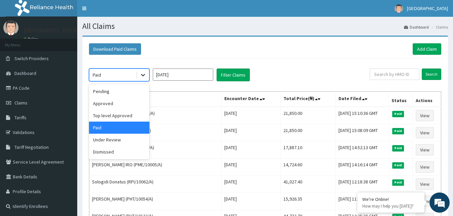
click at [145, 73] on icon at bounding box center [143, 75] width 7 height 7
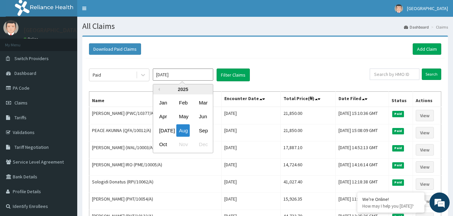
click at [176, 75] on input "Aug 2025" at bounding box center [183, 75] width 60 height 12
click at [162, 142] on div "Oct" at bounding box center [163, 144] width 13 height 12
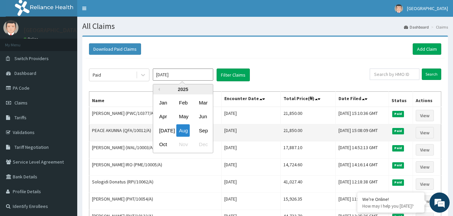
type input "Oct 2025"
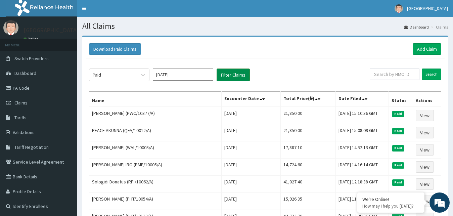
click at [228, 77] on button "Filter Claims" at bounding box center [233, 75] width 33 height 13
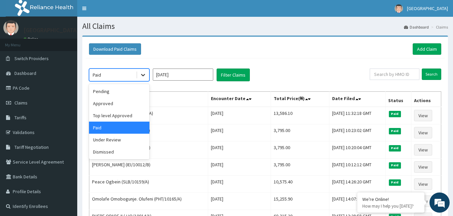
click at [142, 72] on icon at bounding box center [143, 75] width 7 height 7
click at [108, 139] on div "Under Review" at bounding box center [119, 140] width 60 height 12
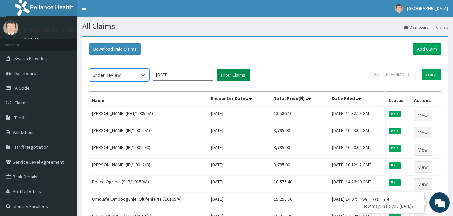
click at [236, 77] on button "Filter Claims" at bounding box center [233, 75] width 33 height 13
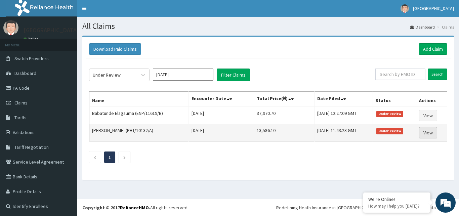
click at [428, 131] on link "View" at bounding box center [428, 132] width 18 height 11
